Goal: Task Accomplishment & Management: Manage account settings

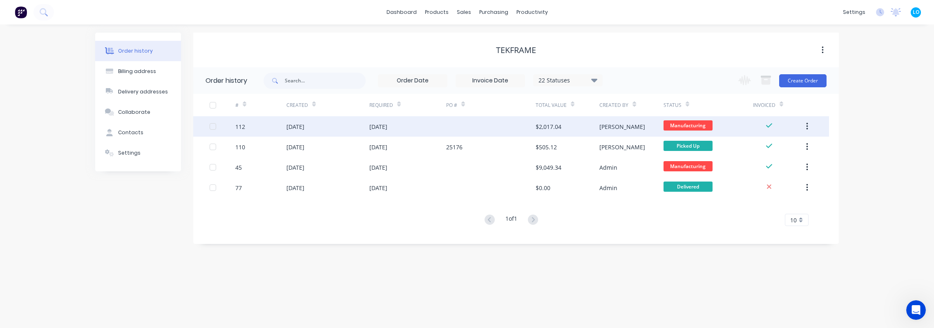
click at [428, 126] on div "[DATE]" at bounding box center [407, 126] width 77 height 20
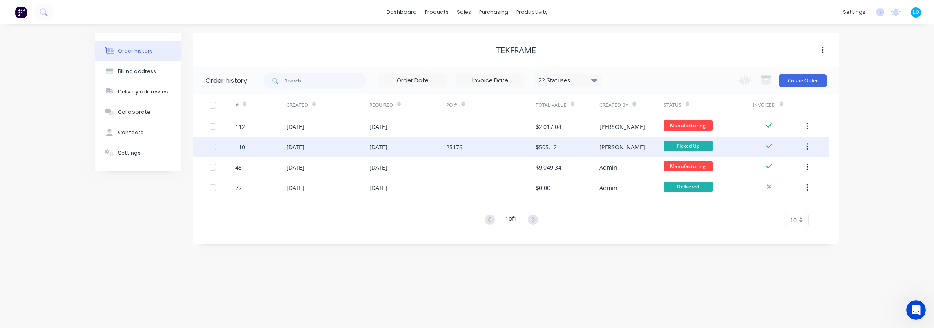
click at [485, 153] on div "25176" at bounding box center [490, 147] width 89 height 20
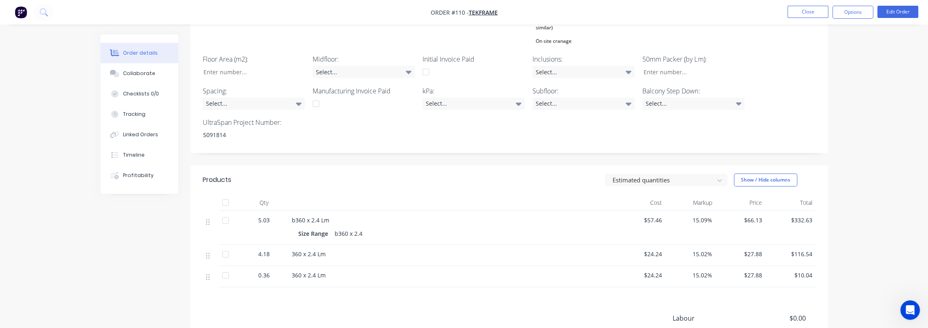
scroll to position [327, 0]
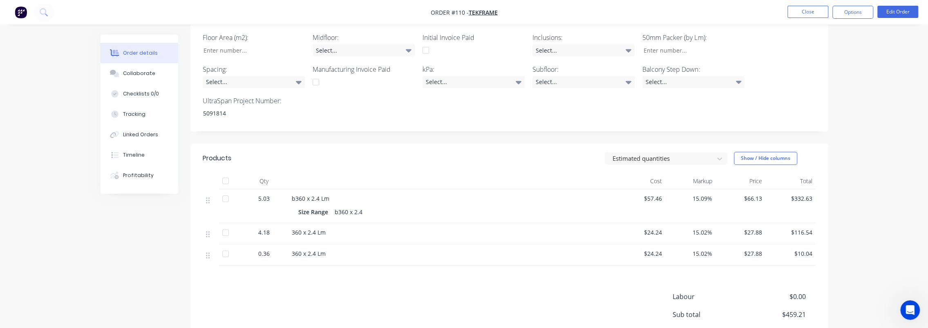
click at [846, 187] on div "Order details Collaborate Checklists 0/0 Tracking Linked Orders Timeline Profit…" at bounding box center [464, 42] width 928 height 738
click at [844, 185] on div "Order details Collaborate Checklists 0/0 Tracking Linked Orders Timeline Profit…" at bounding box center [464, 42] width 928 height 738
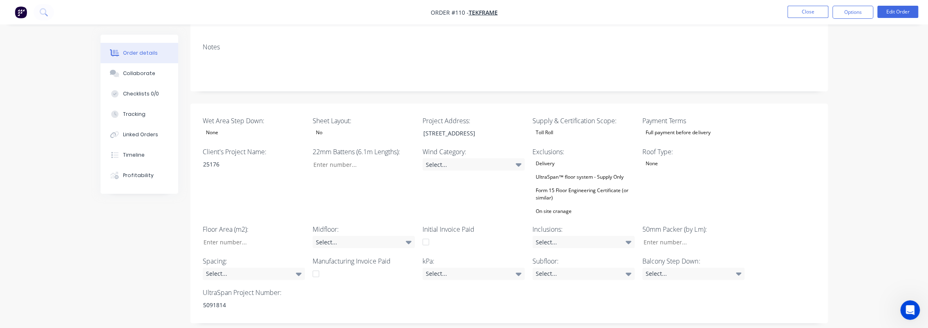
scroll to position [0, 0]
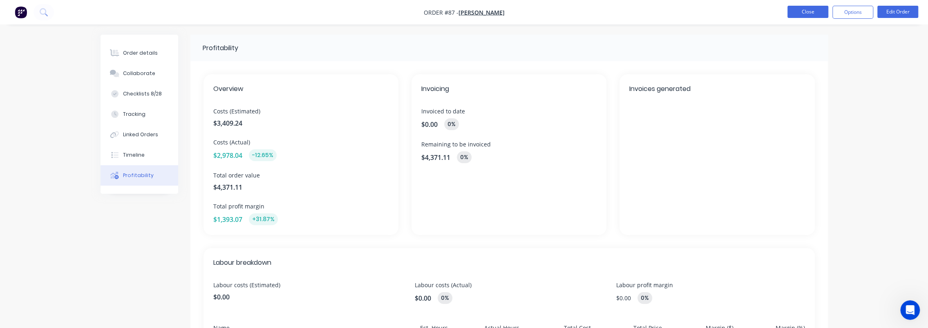
click at [816, 8] on button "Close" at bounding box center [807, 12] width 41 height 12
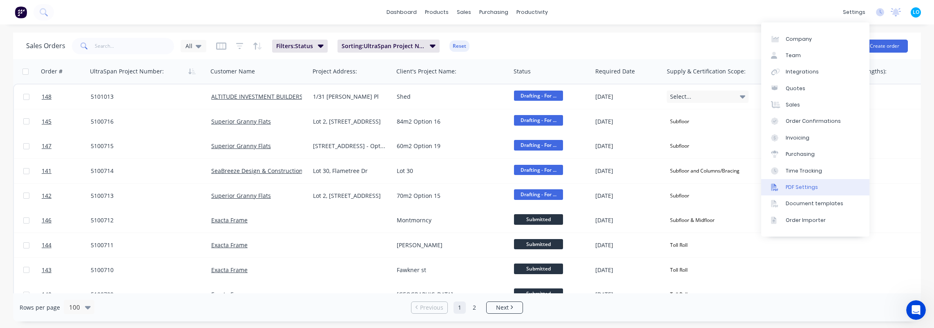
click at [822, 191] on link "PDF Settings" at bounding box center [815, 187] width 108 height 16
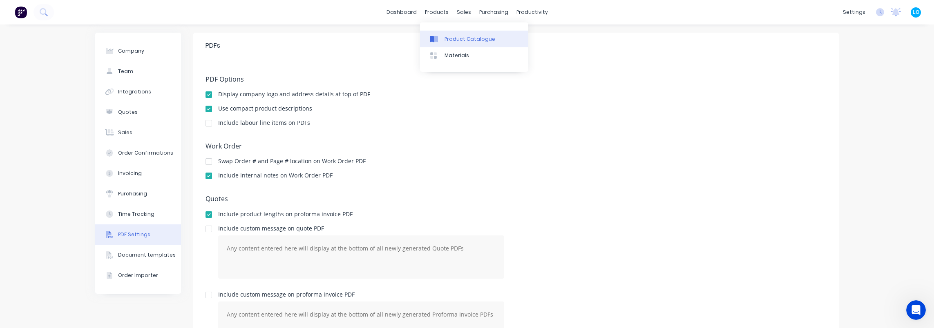
click at [457, 39] on div "Product Catalogue" at bounding box center [469, 39] width 51 height 7
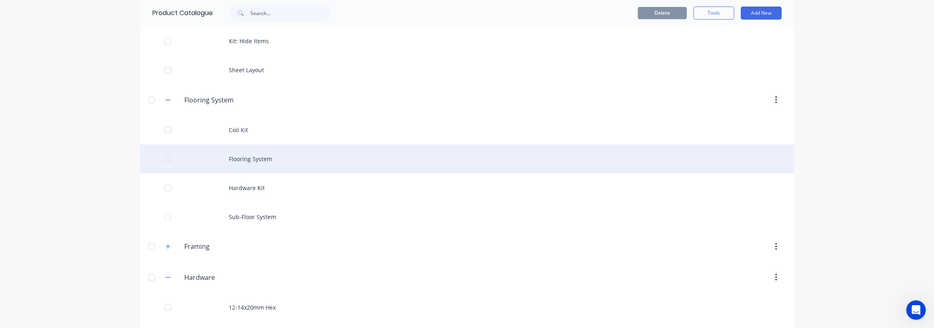
scroll to position [204, 0]
click at [286, 164] on div "Flooring System" at bounding box center [467, 158] width 654 height 29
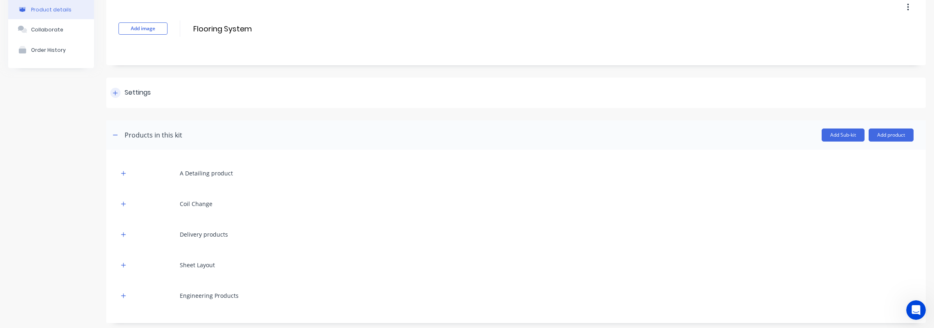
click at [136, 93] on div "Settings" at bounding box center [138, 93] width 26 height 10
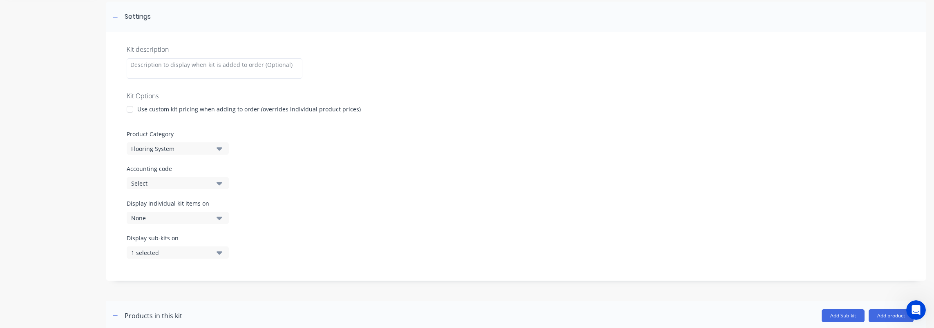
scroll to position [123, 0]
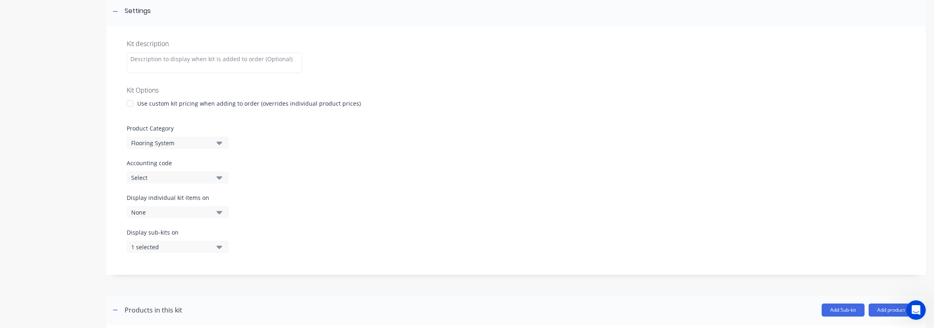
click at [183, 243] on div "1 selected" at bounding box center [170, 247] width 79 height 9
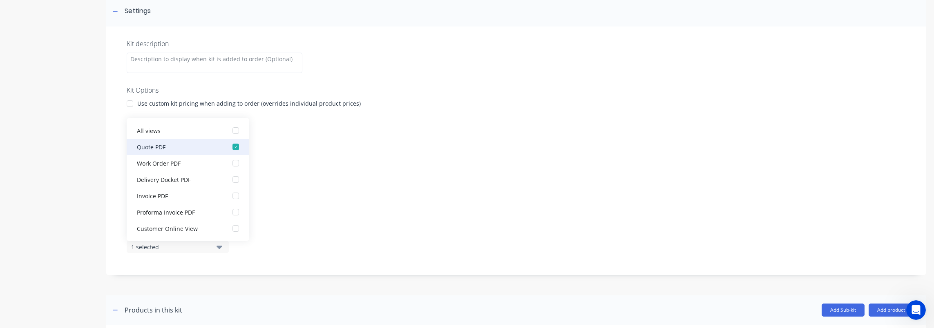
click at [215, 146] on button "Quote PDF" at bounding box center [188, 147] width 123 height 16
drag, startPoint x: 326, startPoint y: 156, endPoint x: 330, endPoint y: 161, distance: 5.6
click at [326, 157] on div "Kit description Kit Options Use custom kit pricing when adding to order (overri…" at bounding box center [515, 151] width 819 height 249
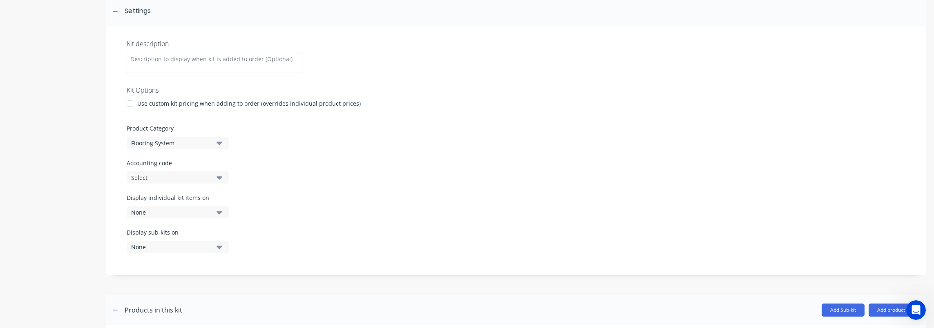
click at [361, 228] on div "Display individual kit items on None" at bounding box center [516, 211] width 779 height 35
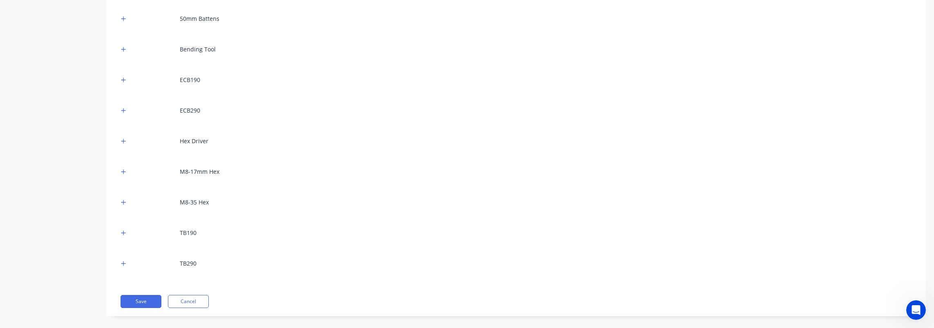
scroll to position [1840, 0]
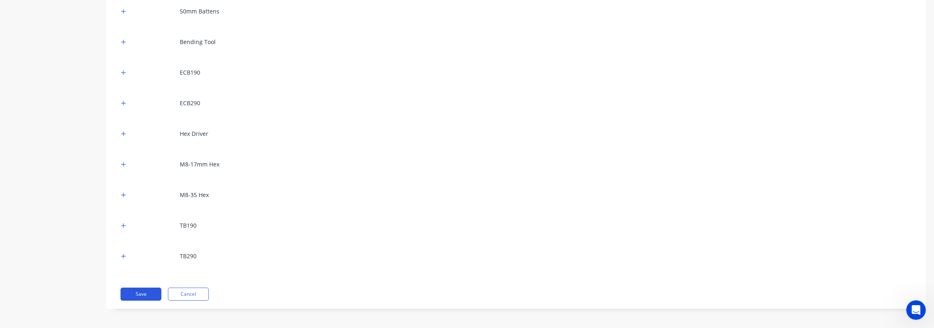
click at [140, 293] on button "Save" at bounding box center [141, 294] width 41 height 13
